Goal: Information Seeking & Learning: Learn about a topic

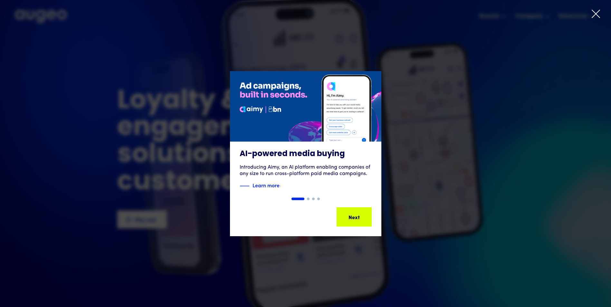
click at [594, 12] on icon at bounding box center [596, 14] width 8 height 8
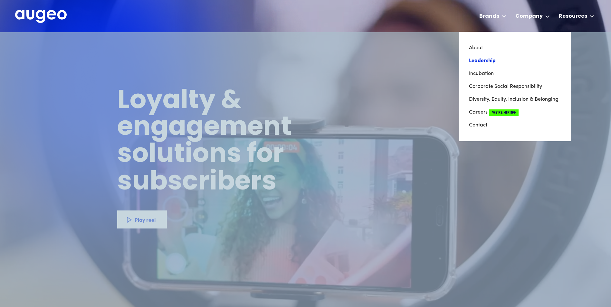
click at [479, 58] on link "Leadership" at bounding box center [515, 60] width 92 height 13
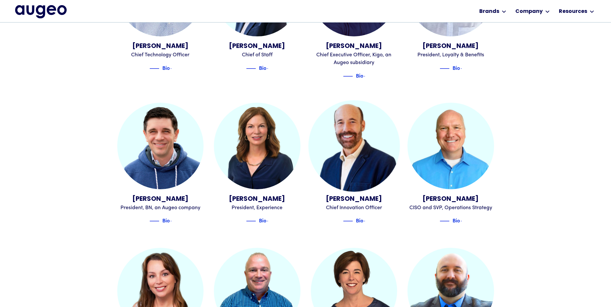
scroll to position [487, 0]
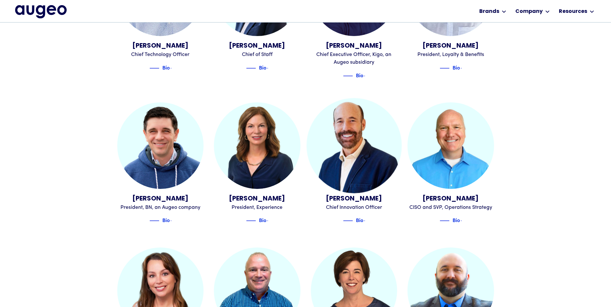
click at [364, 184] on link "[PERSON_NAME] Chief Innovation Officer Bio" at bounding box center [354, 163] width 87 height 122
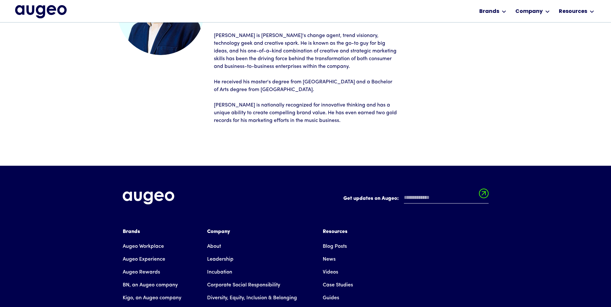
scroll to position [97, 0]
click at [225, 271] on link "Incubation" at bounding box center [219, 272] width 25 height 13
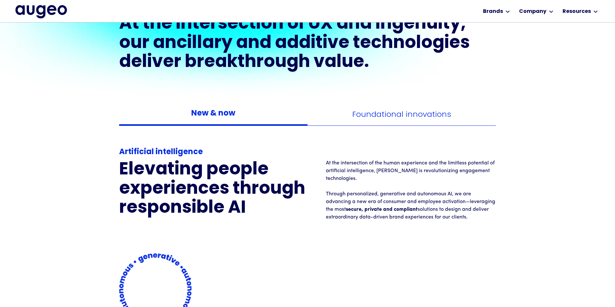
scroll to position [617, 0]
click at [412, 114] on div "Foundational innovations" at bounding box center [401, 114] width 99 height 8
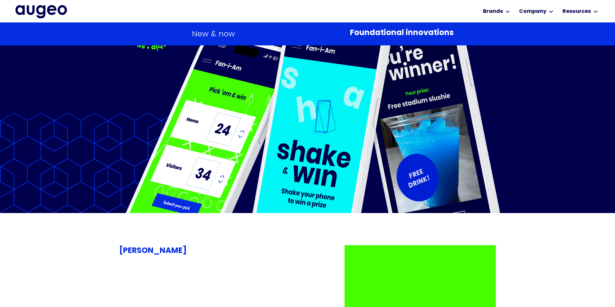
scroll to position [2241, 0]
